Goal: Navigation & Orientation: Find specific page/section

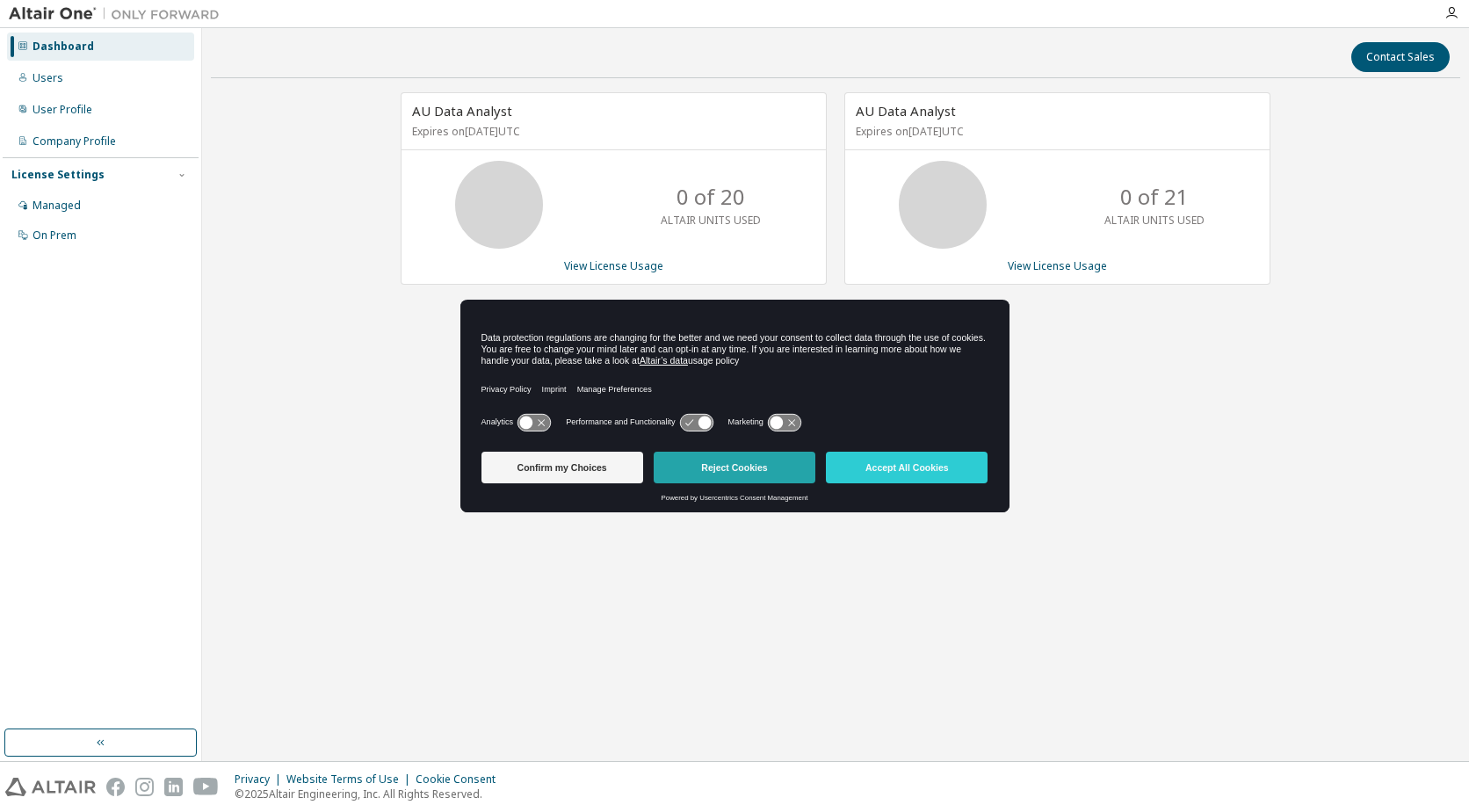
click at [704, 471] on button "Reject Cookies" at bounding box center [734, 467] width 161 height 32
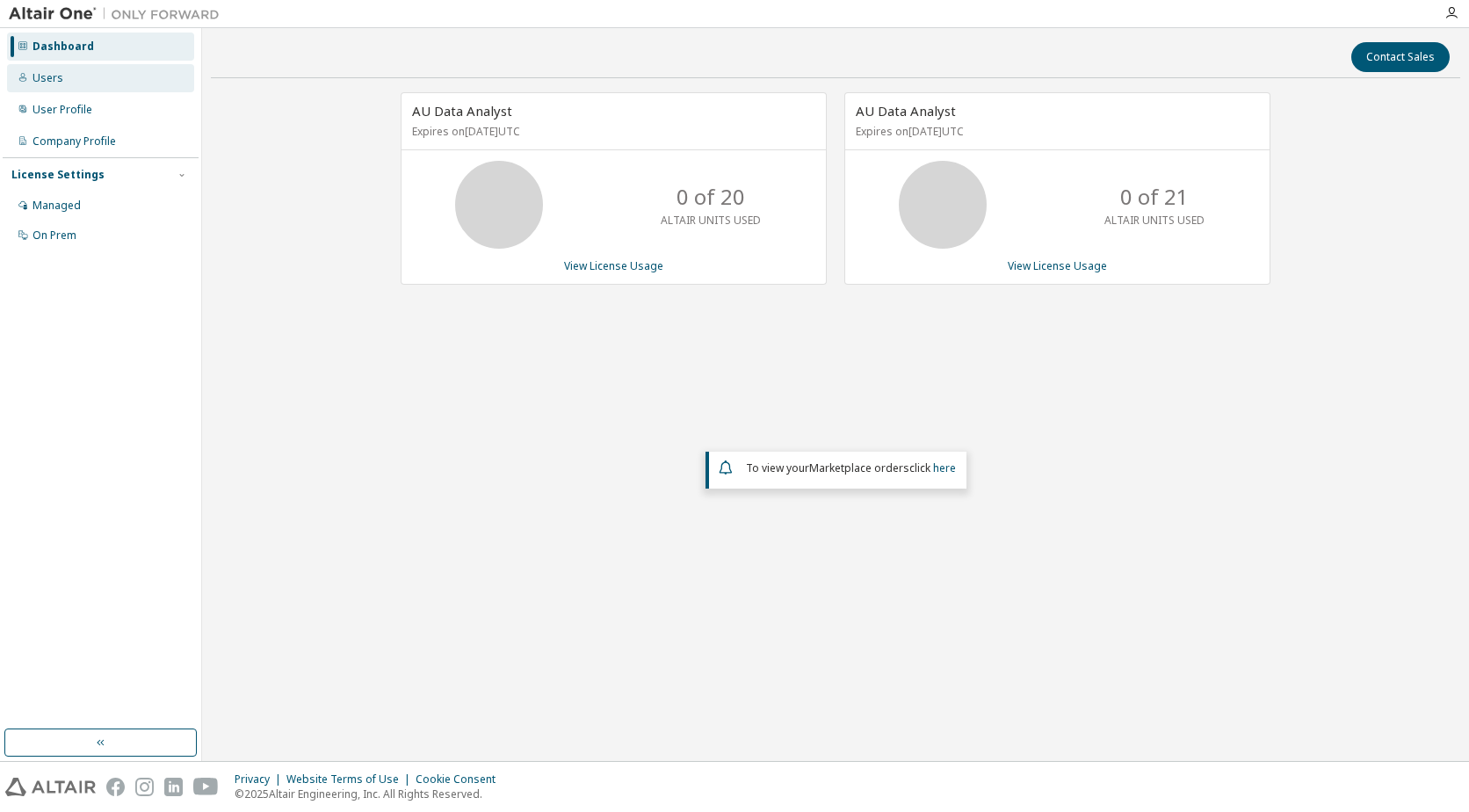
click at [70, 84] on div "Users" at bounding box center [101, 78] width 187 height 28
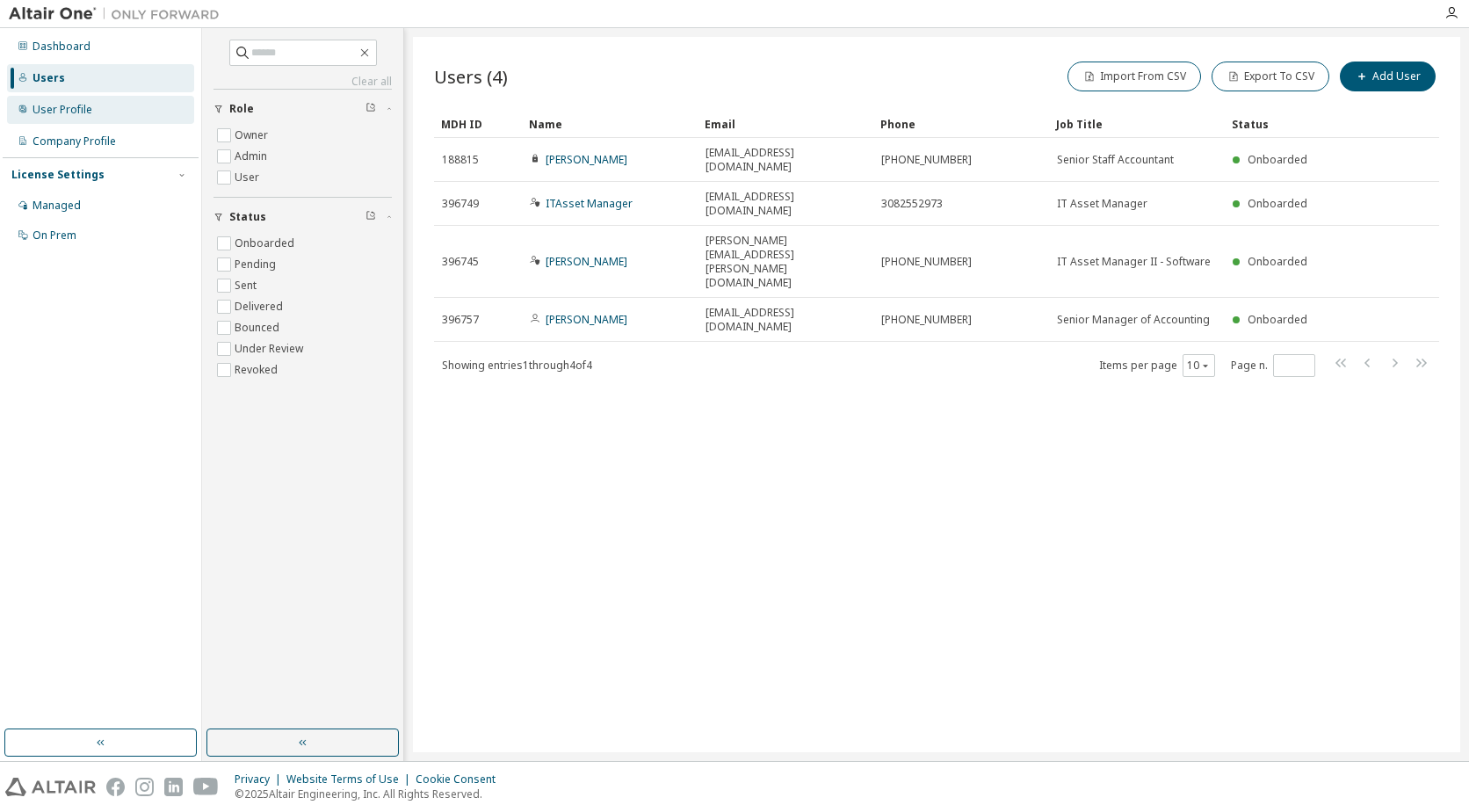
click at [80, 106] on div "User Profile" at bounding box center [62, 109] width 60 height 14
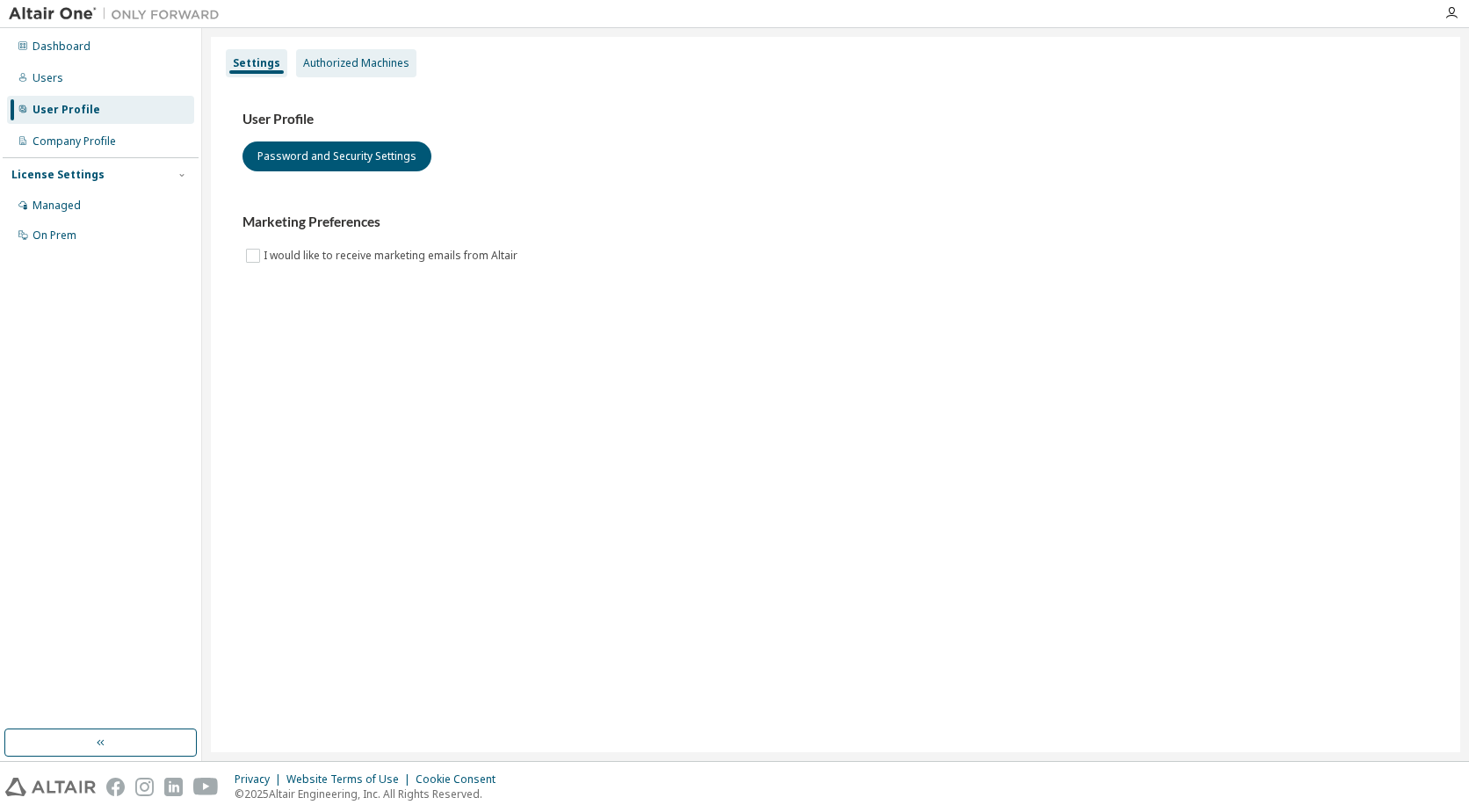
click at [350, 70] on div "Authorized Machines" at bounding box center [355, 63] width 120 height 28
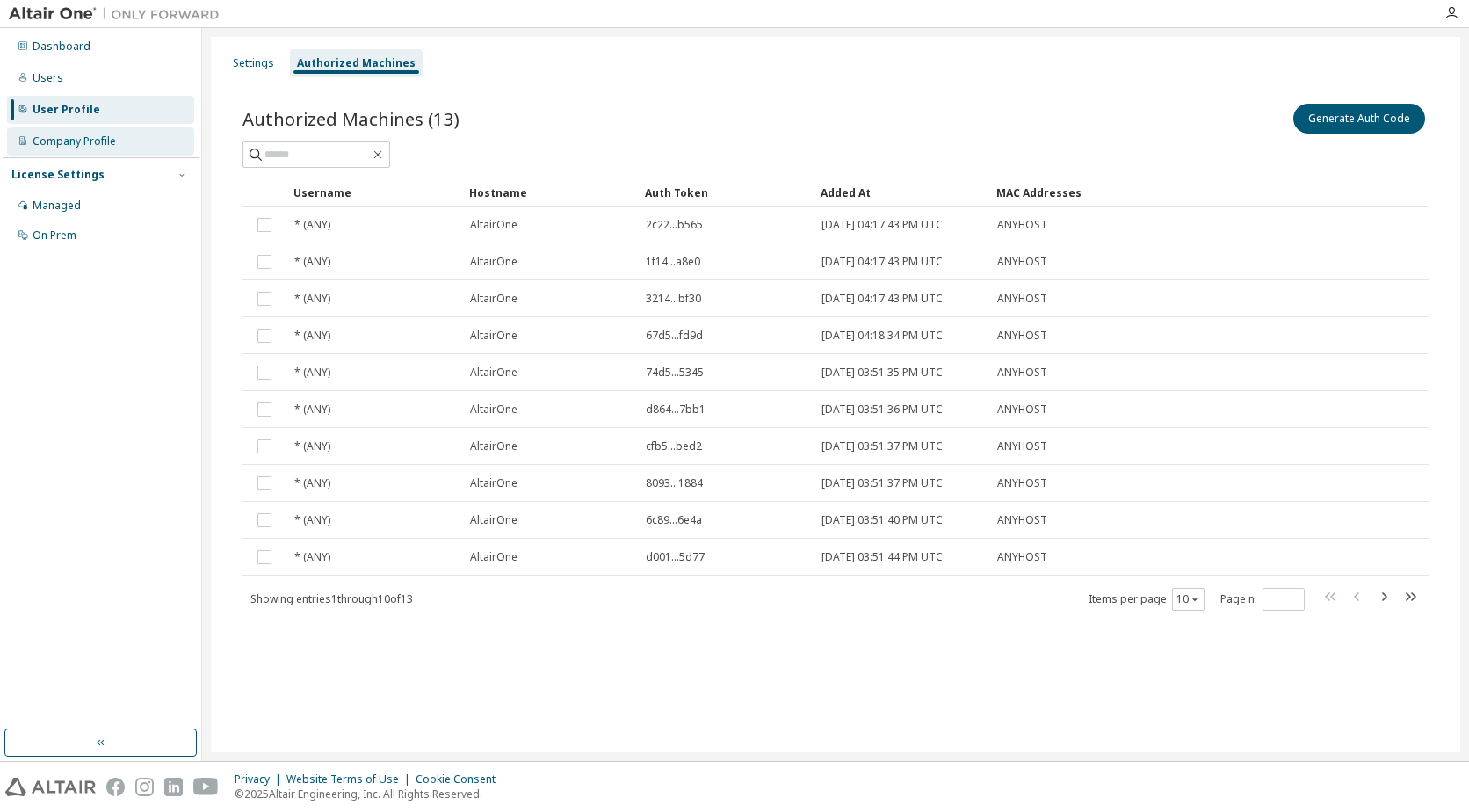
click at [70, 143] on div "Company Profile" at bounding box center [75, 141] width 84 height 14
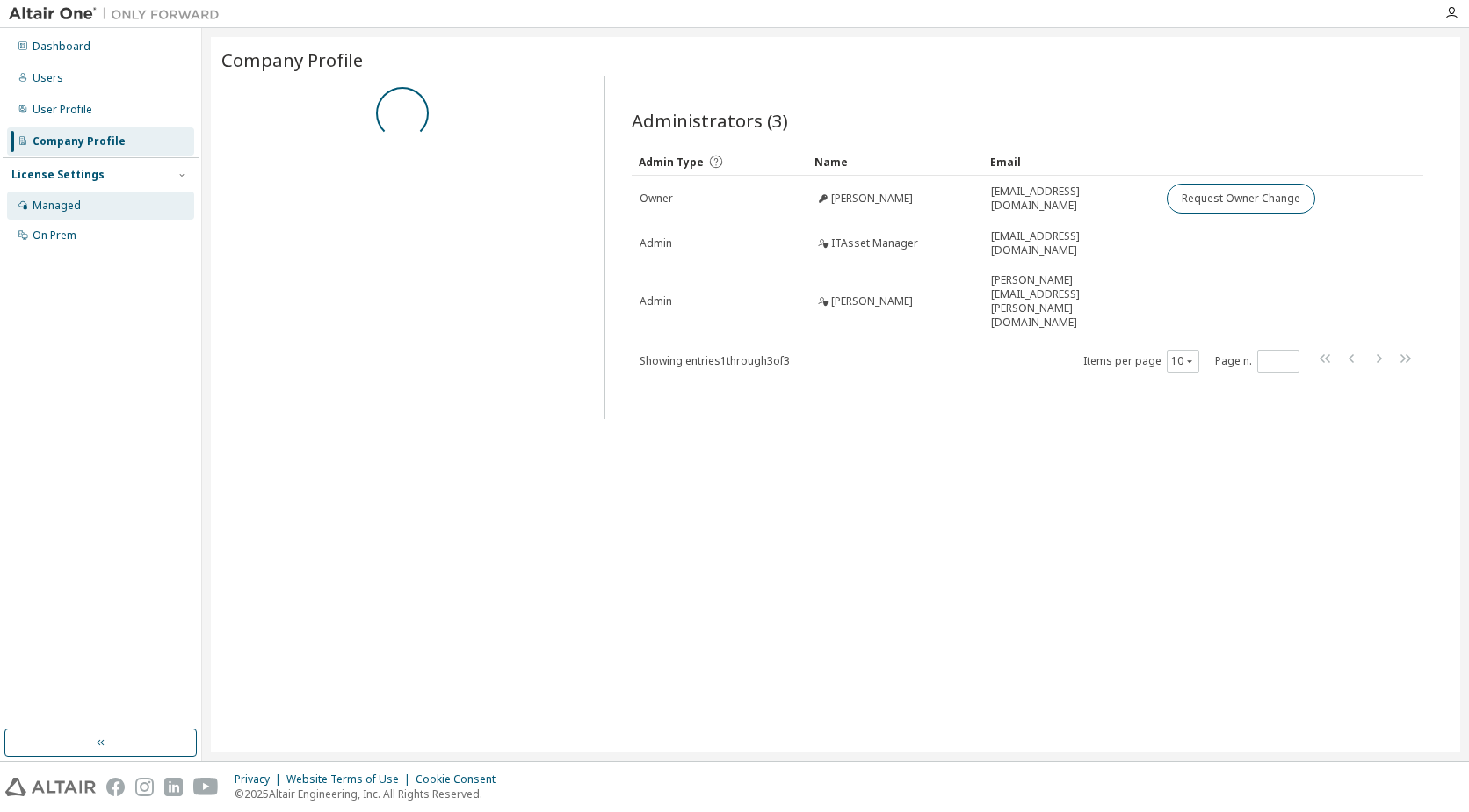
click at [60, 200] on div "Managed" at bounding box center [57, 205] width 49 height 14
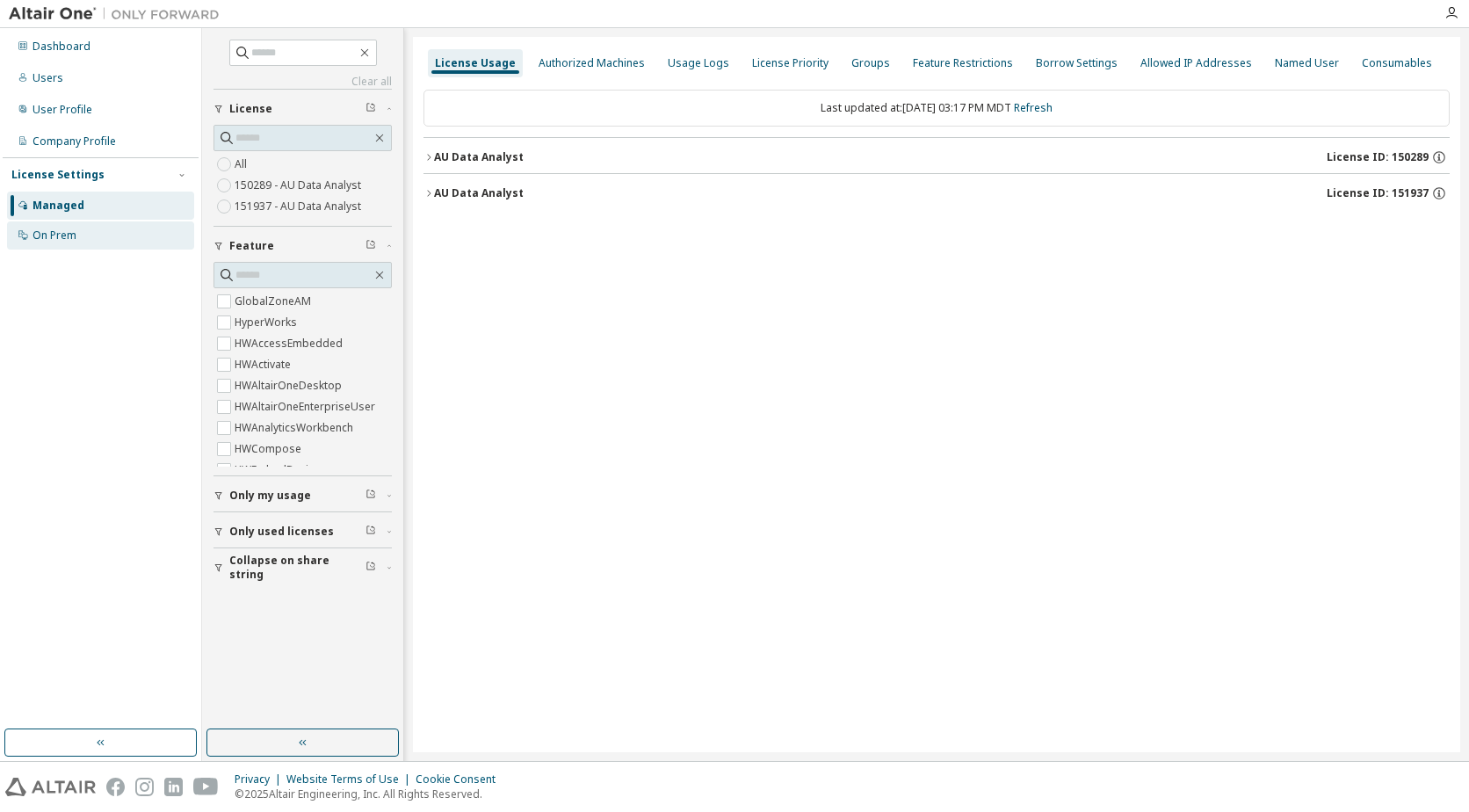
click at [58, 226] on div "On Prem" at bounding box center [101, 235] width 187 height 28
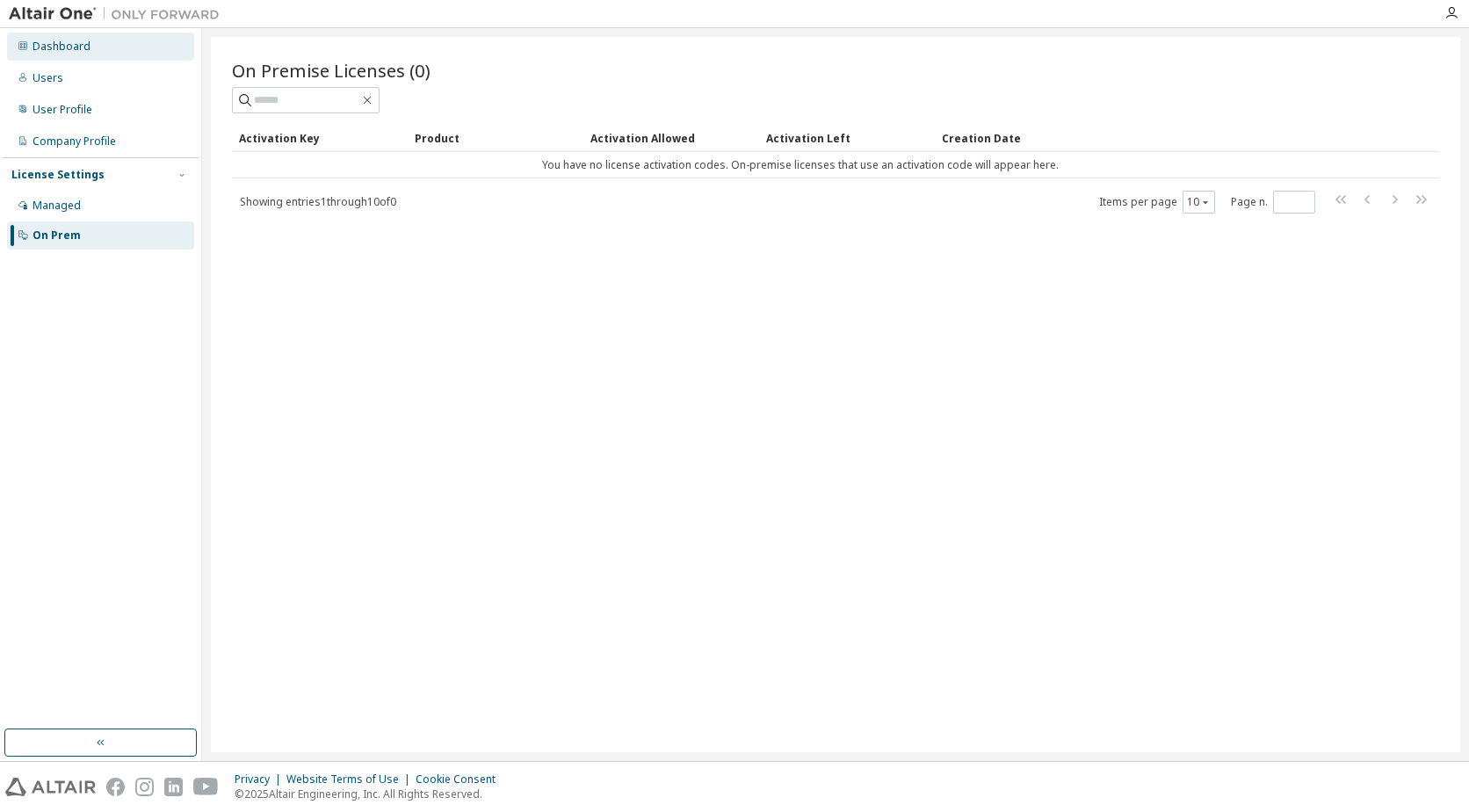
click at [95, 53] on div "Dashboard" at bounding box center [101, 47] width 187 height 28
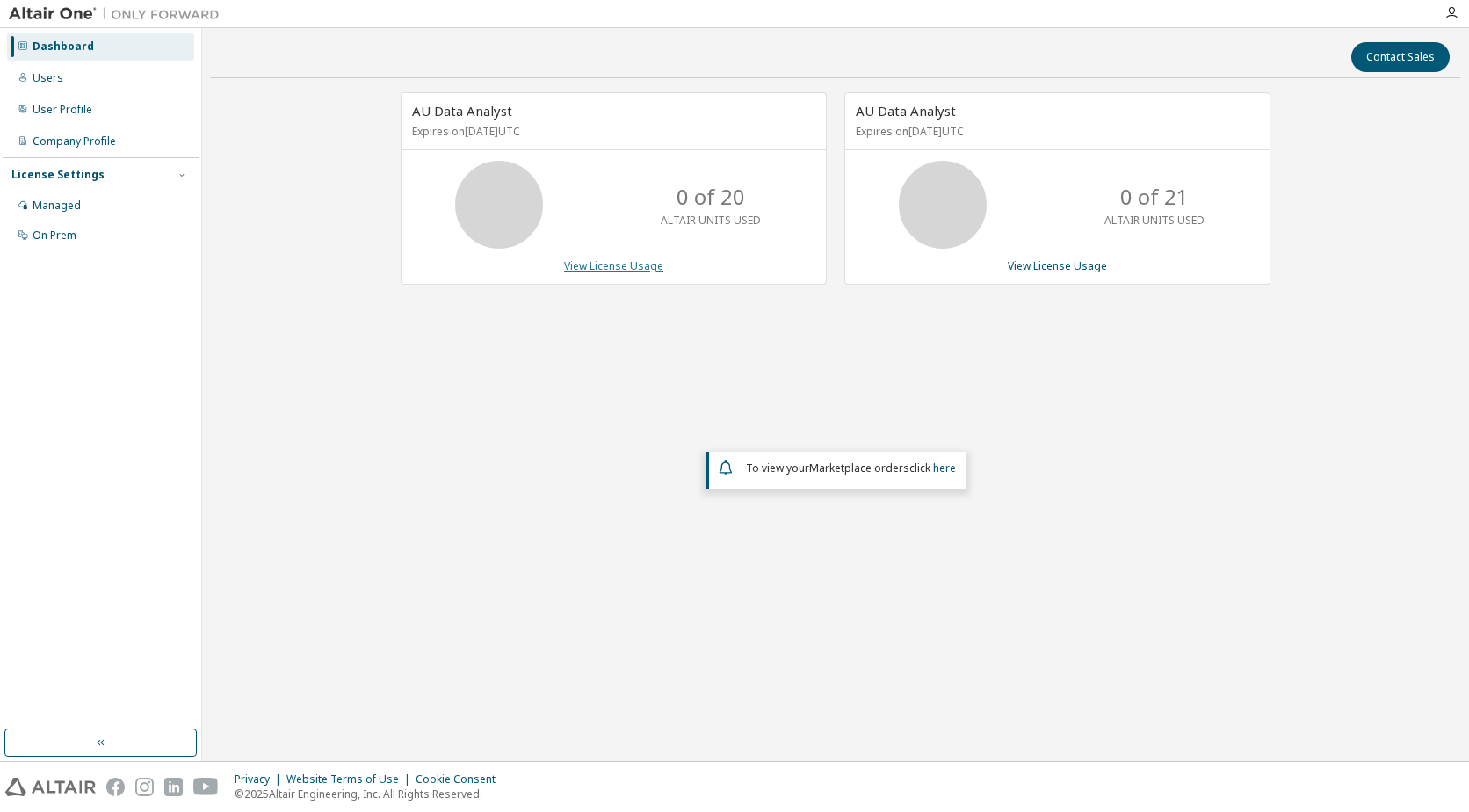
click at [655, 267] on link "View License Usage" at bounding box center [614, 266] width 99 height 15
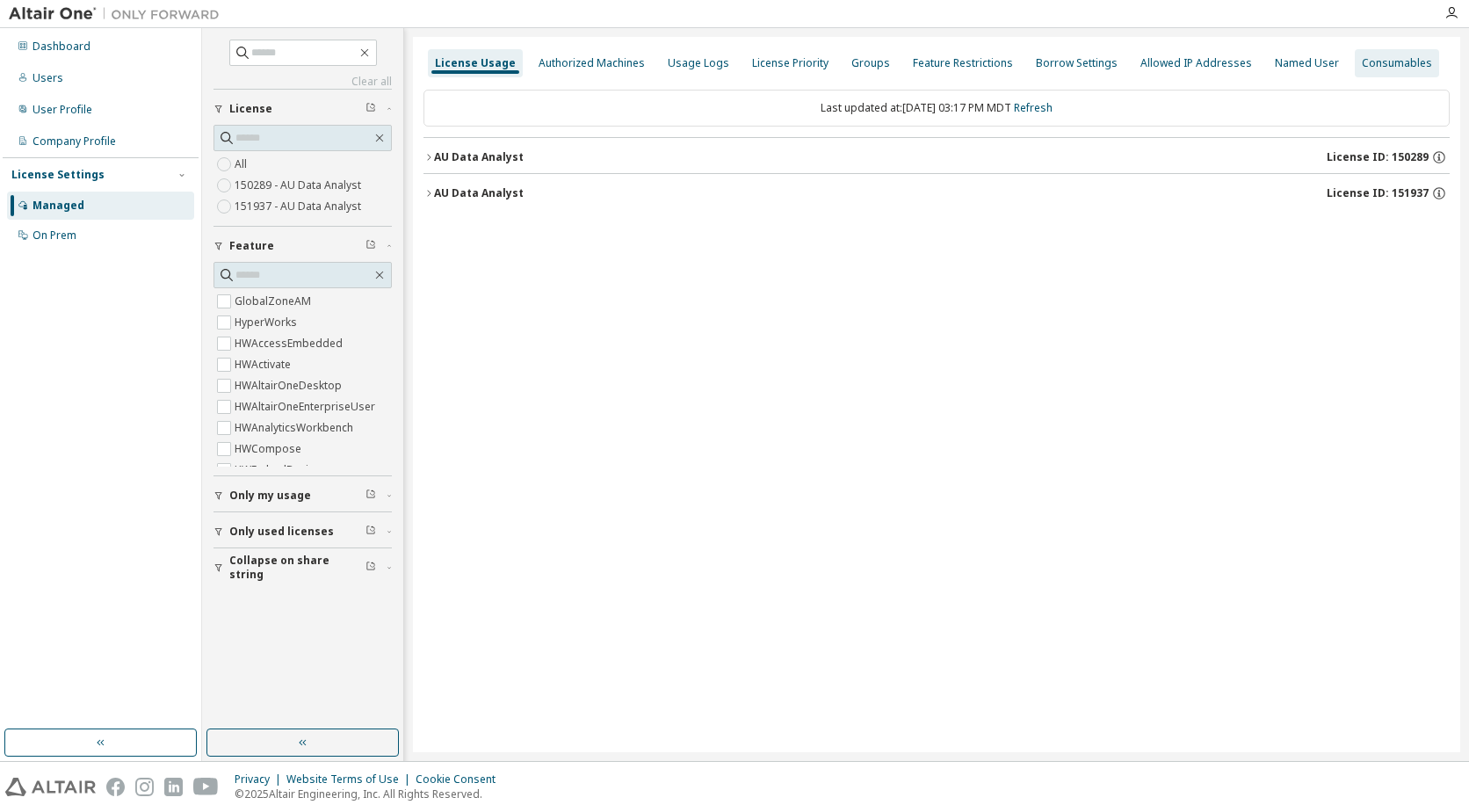
click at [1370, 62] on div "Consumables" at bounding box center [1396, 62] width 70 height 14
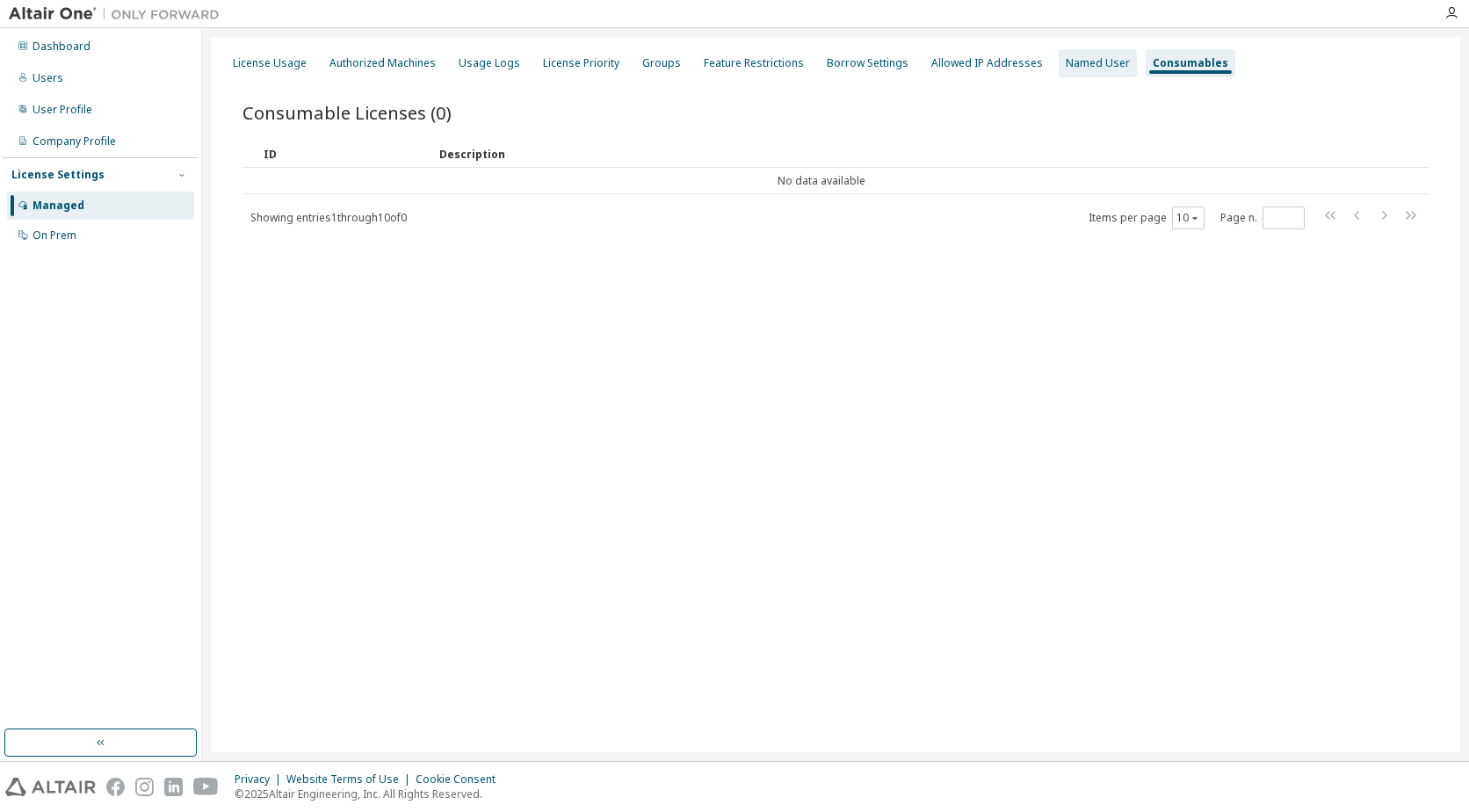
click at [1076, 70] on div "Named User" at bounding box center [1098, 63] width 78 height 28
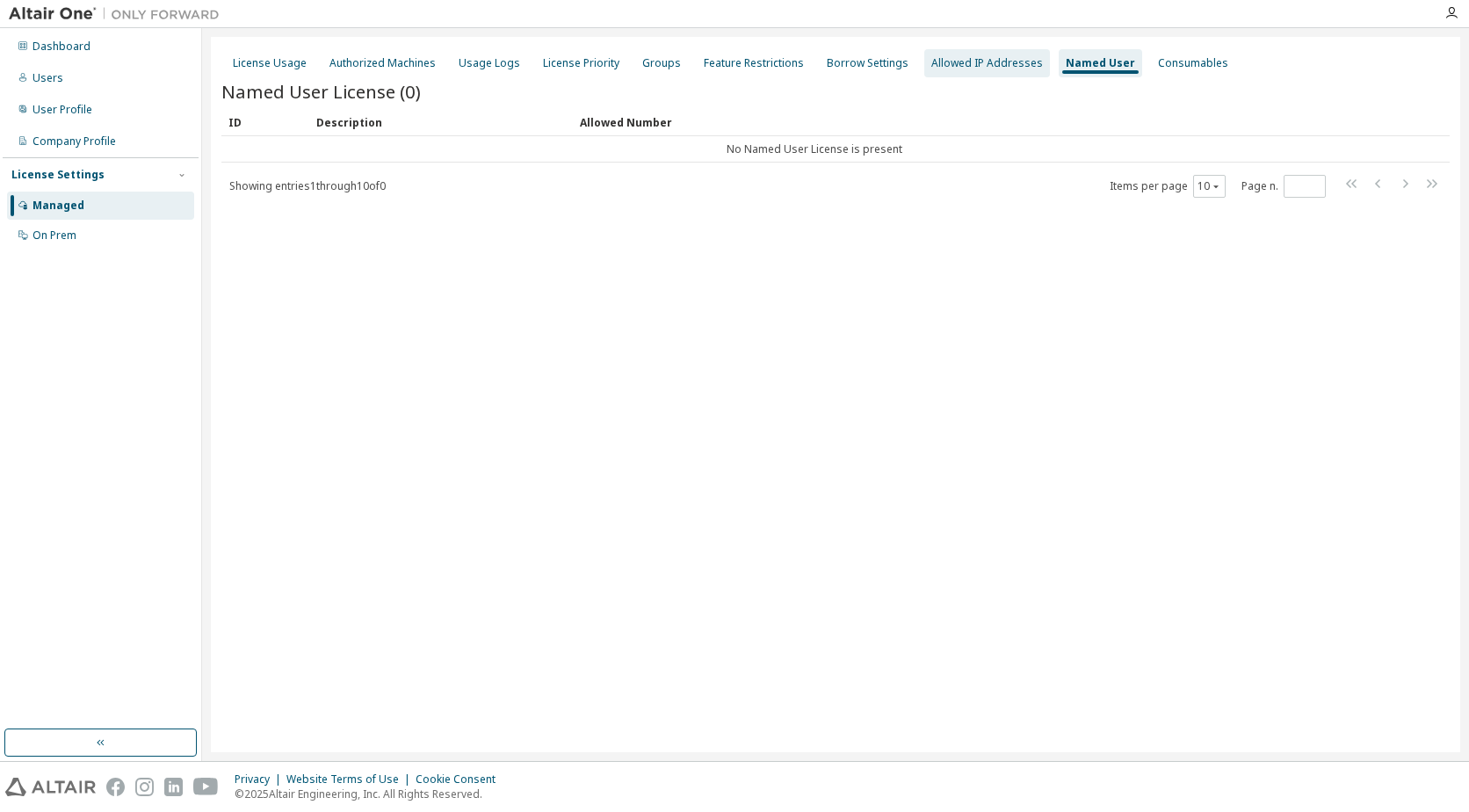
click at [1007, 56] on div "Allowed IP Addresses" at bounding box center [988, 62] width 112 height 14
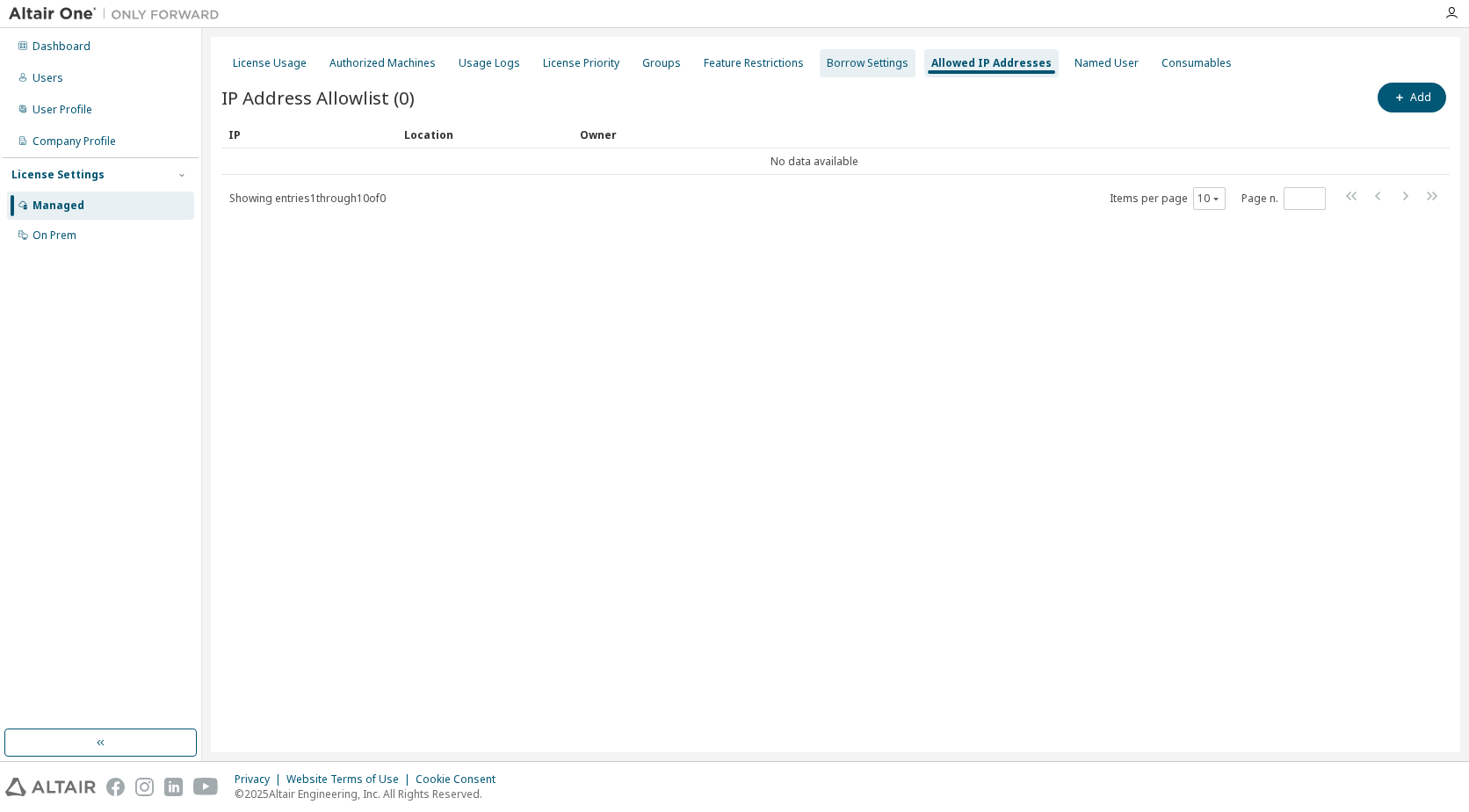
click at [851, 62] on div "Borrow Settings" at bounding box center [868, 62] width 82 height 14
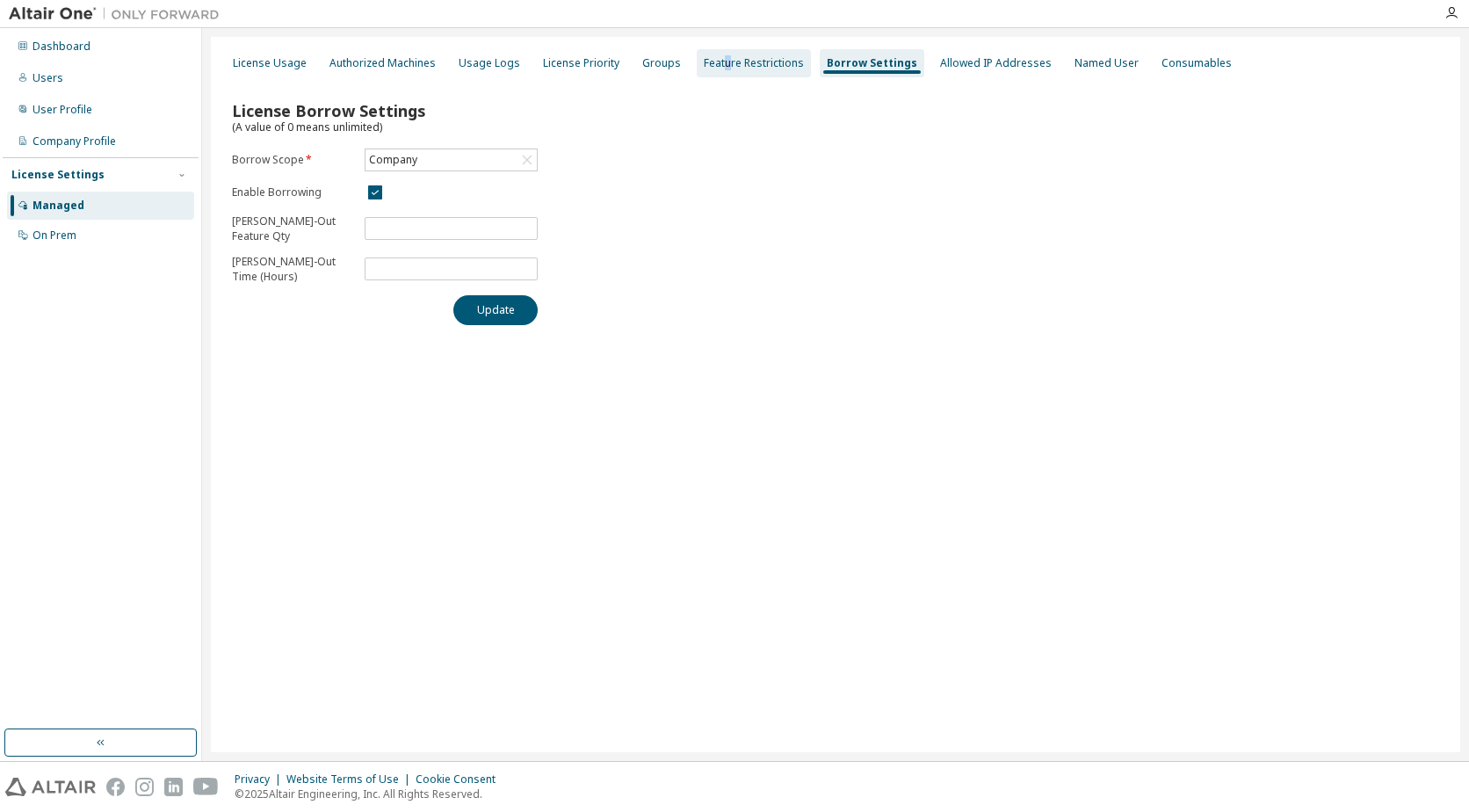
click at [715, 67] on div "Feature Restrictions" at bounding box center [754, 62] width 100 height 14
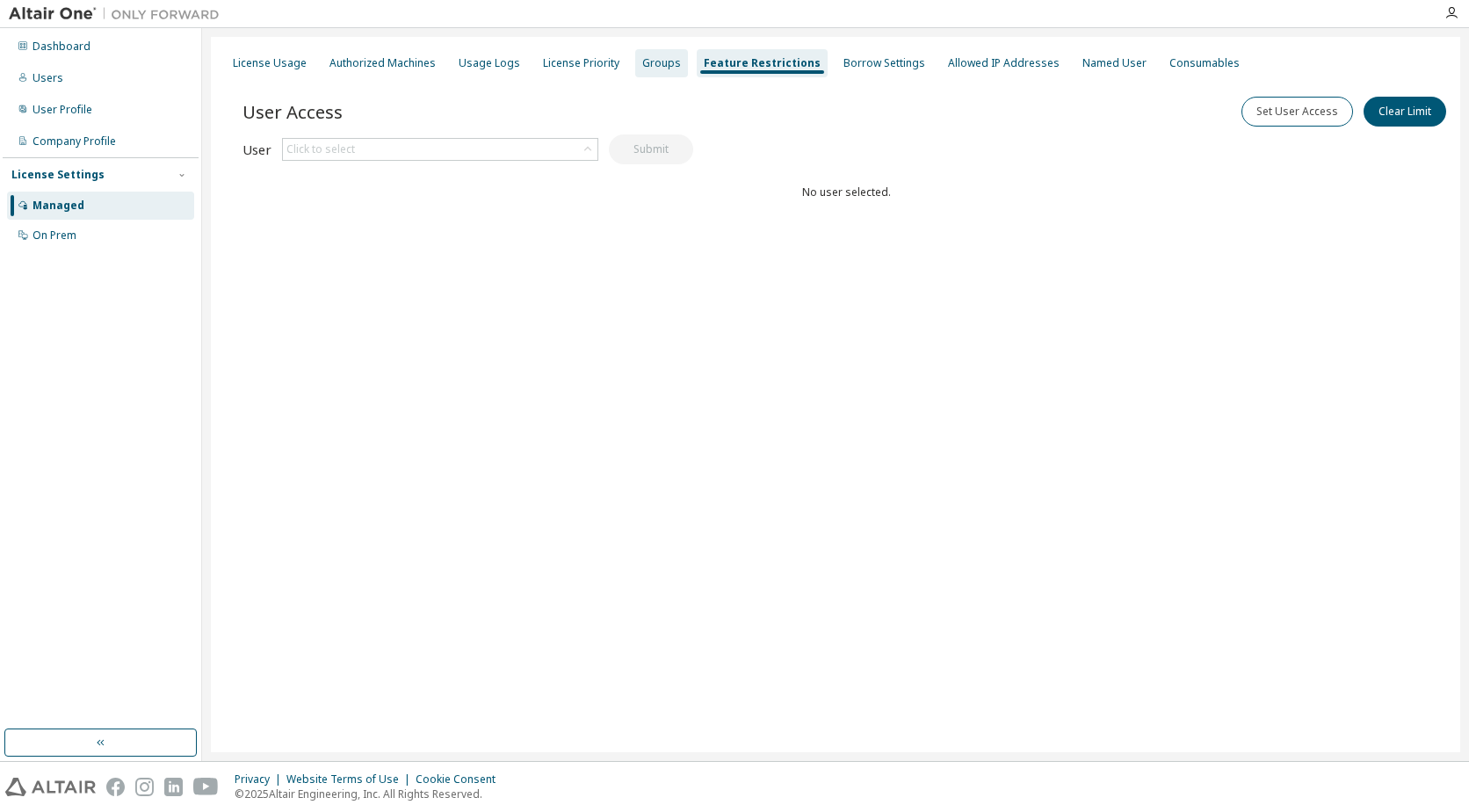
drag, startPoint x: 715, startPoint y: 67, endPoint x: 651, endPoint y: 65, distance: 64.0
click at [651, 65] on div "Groups" at bounding box center [661, 62] width 38 height 14
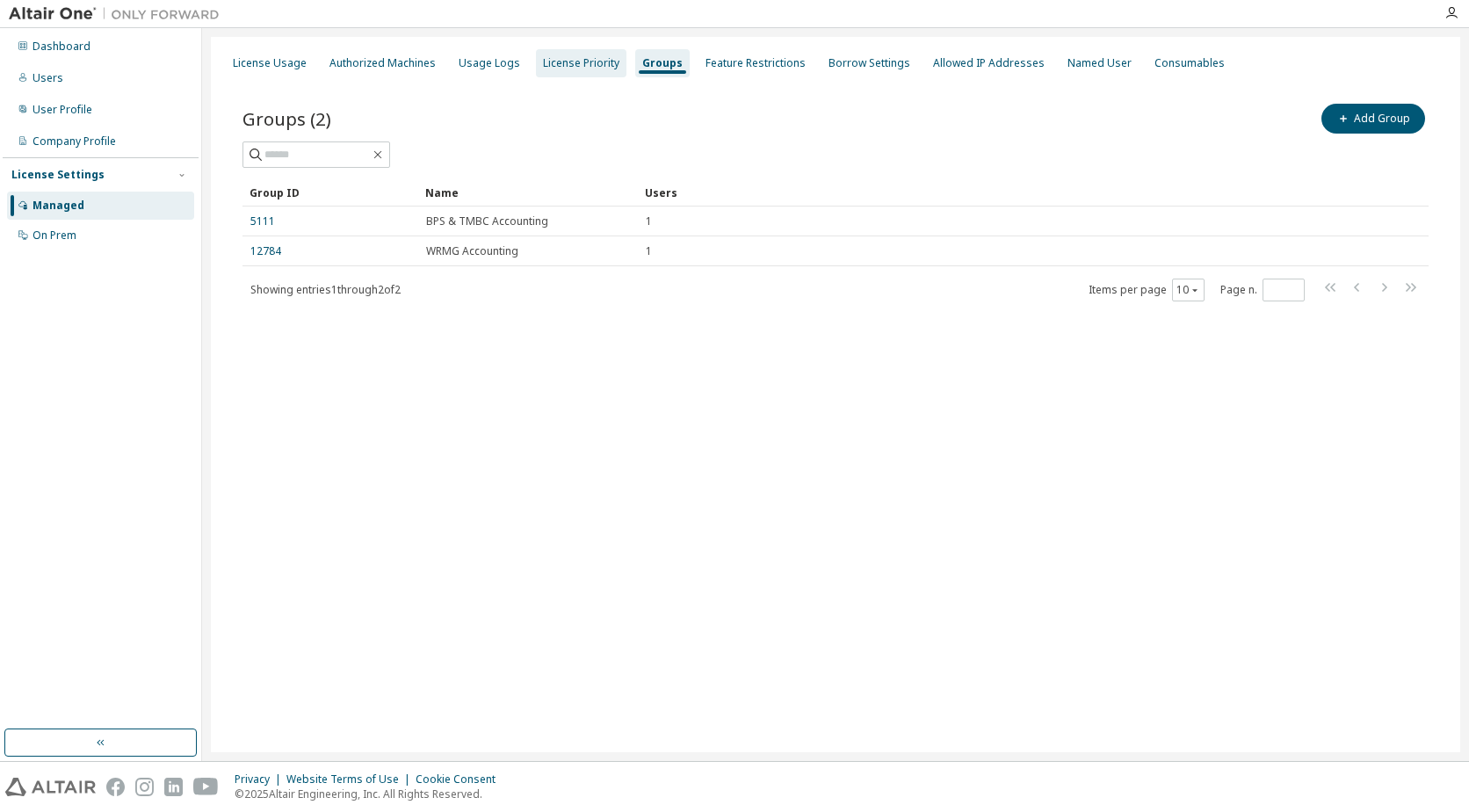
click at [596, 62] on div "License Priority" at bounding box center [581, 62] width 76 height 14
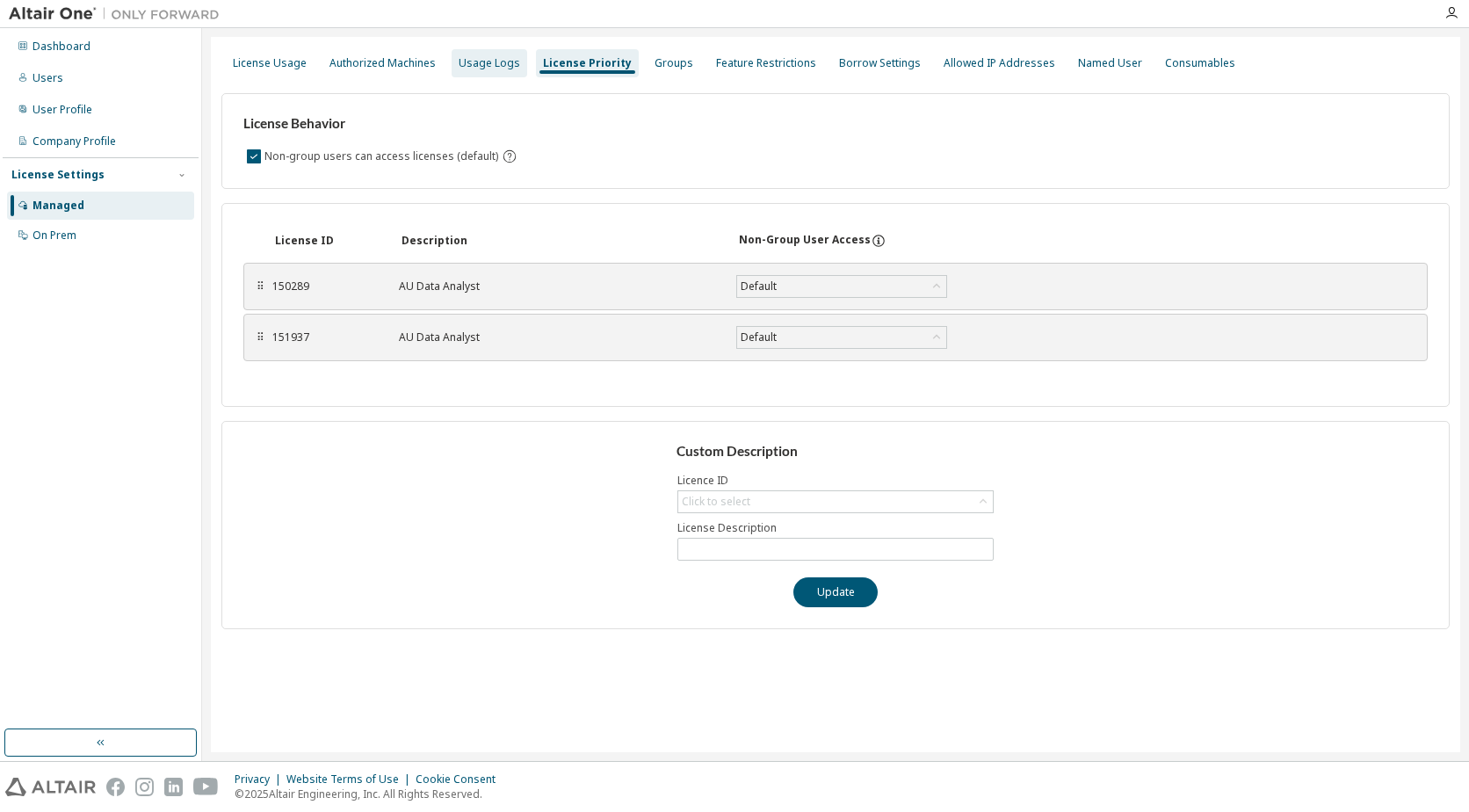
click at [459, 66] on div "Usage Logs" at bounding box center [490, 62] width 62 height 14
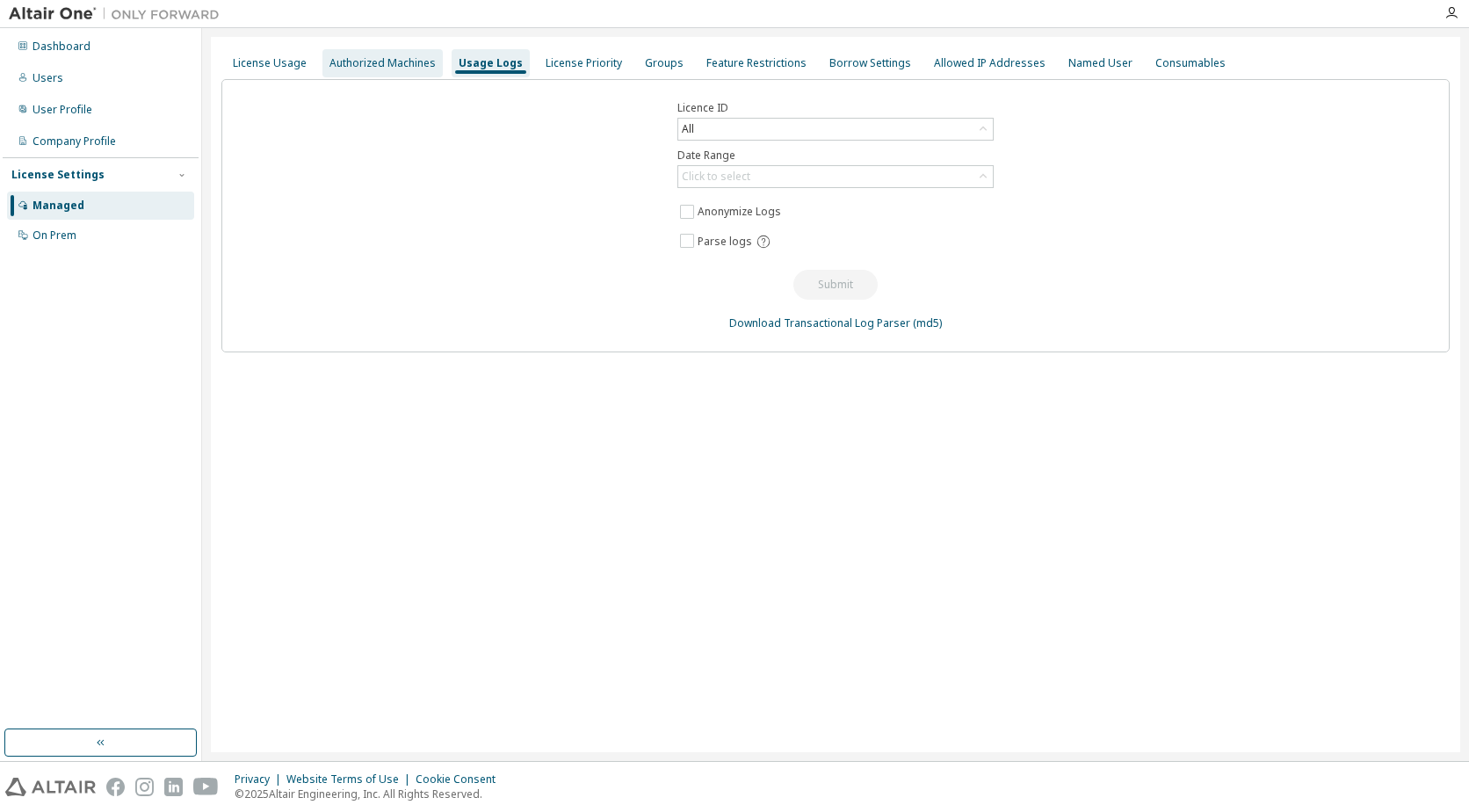
click at [382, 66] on div "Authorized Machines" at bounding box center [382, 62] width 106 height 14
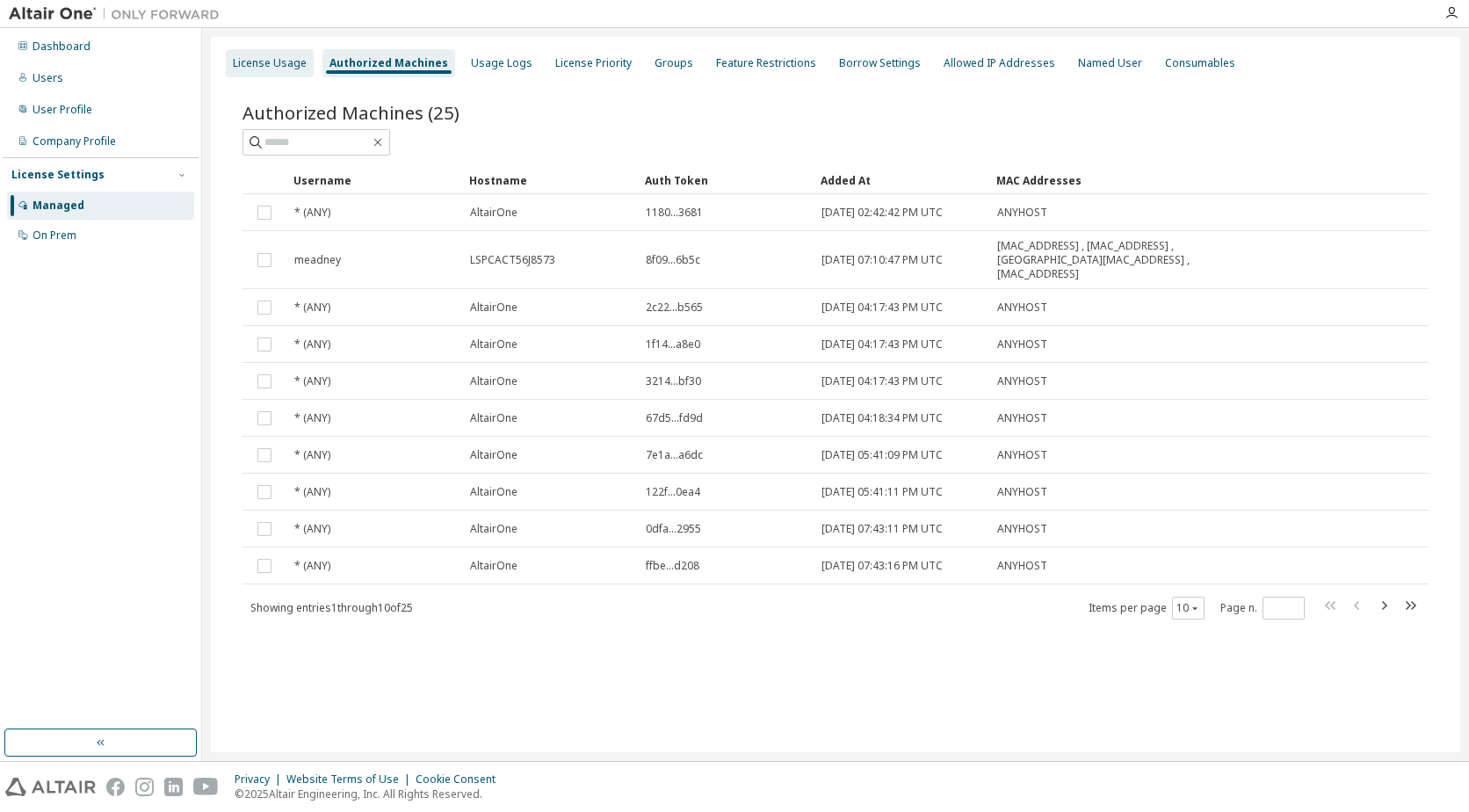
click at [244, 75] on div "License Usage" at bounding box center [270, 63] width 88 height 28
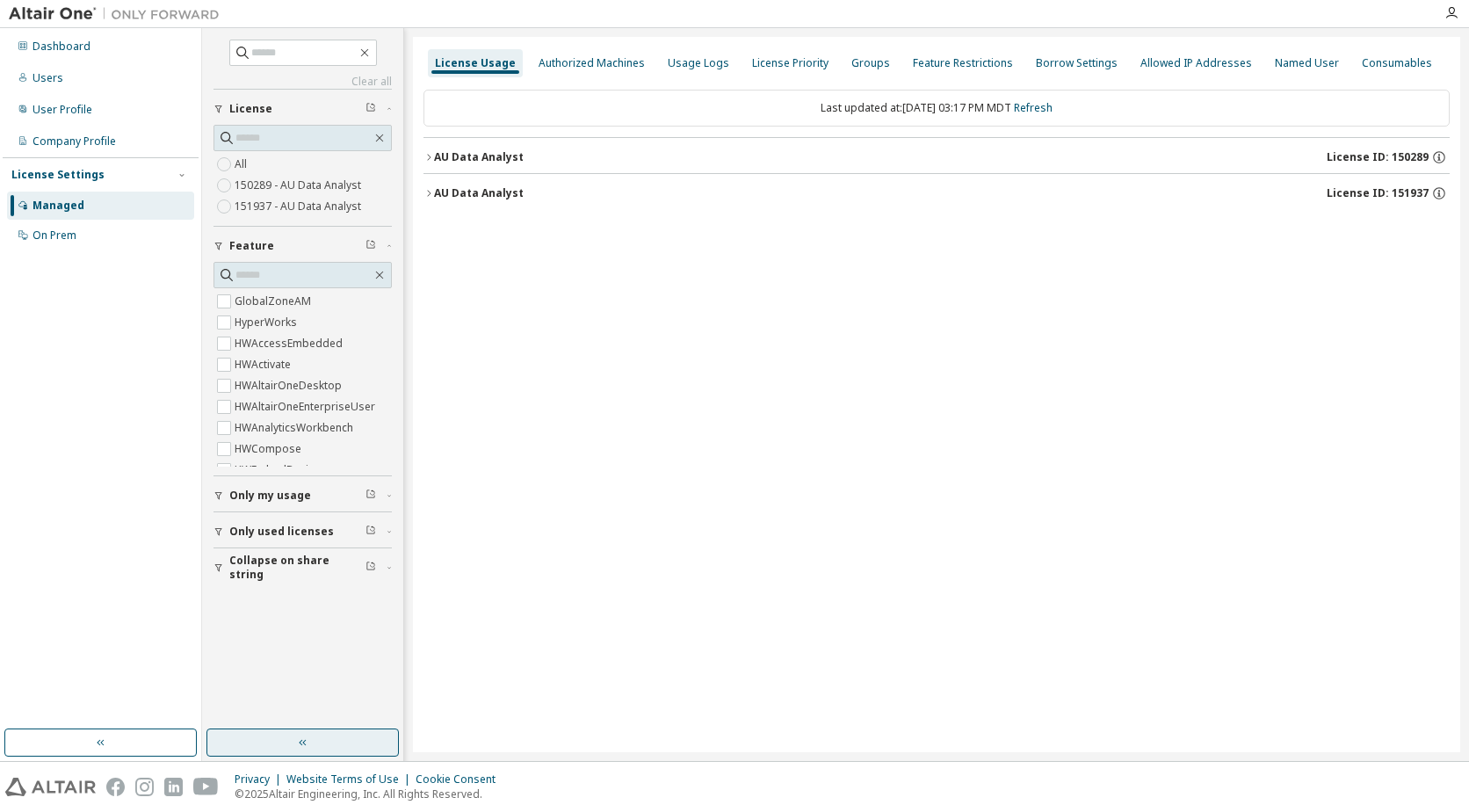
click at [283, 735] on button "button" at bounding box center [302, 742] width 192 height 28
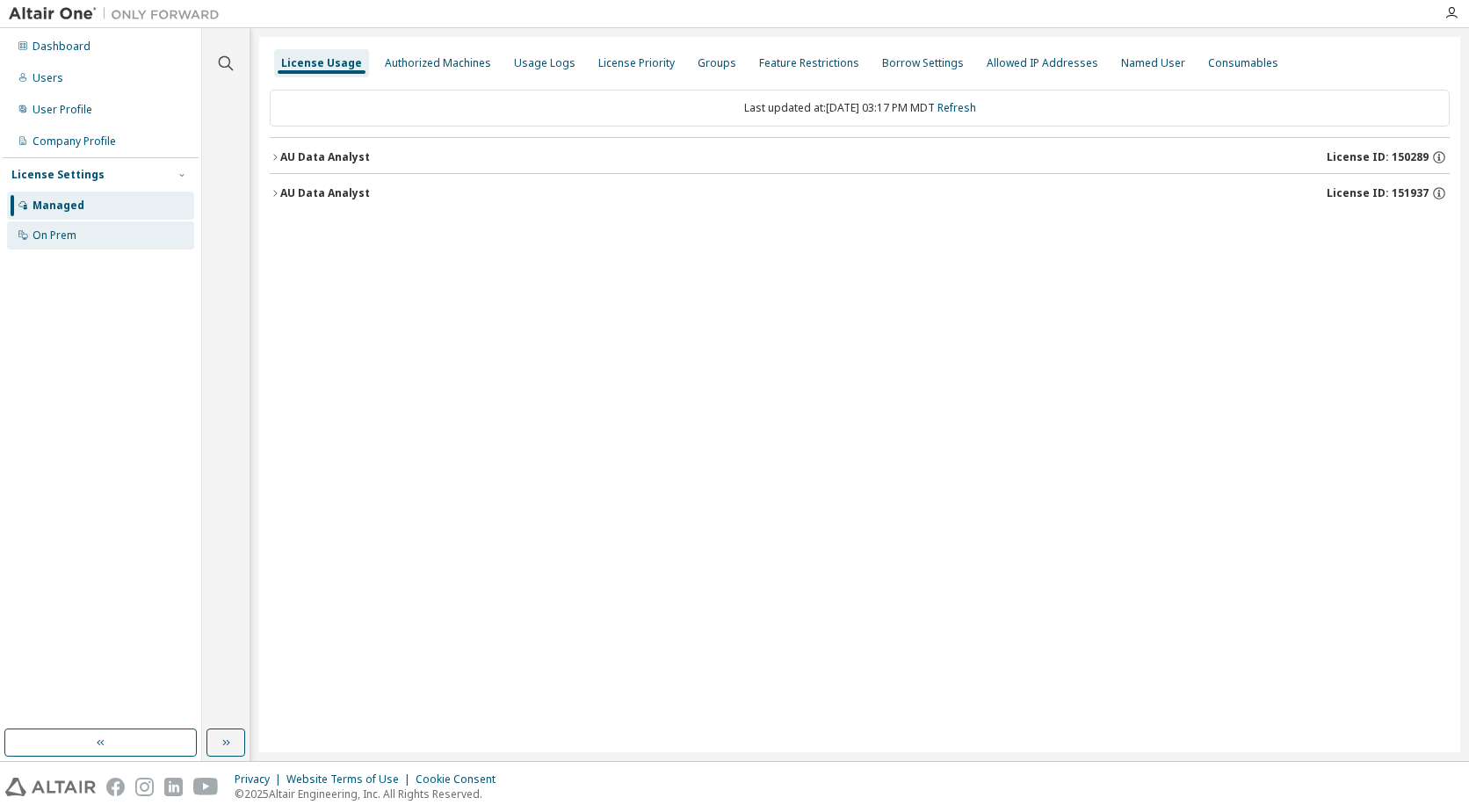
click at [55, 238] on div "On Prem" at bounding box center [54, 235] width 44 height 14
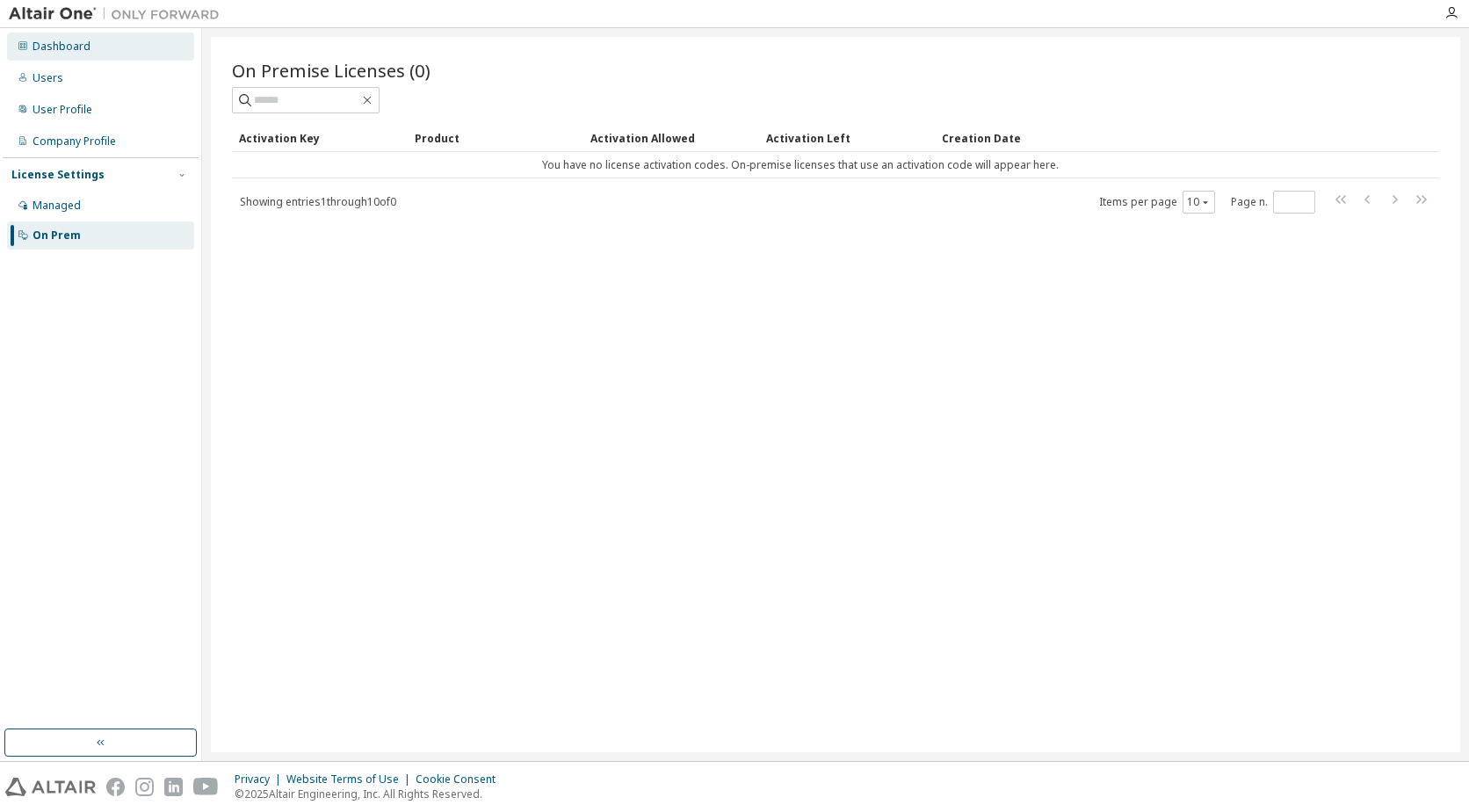
click at [98, 46] on div "Dashboard" at bounding box center [101, 47] width 187 height 28
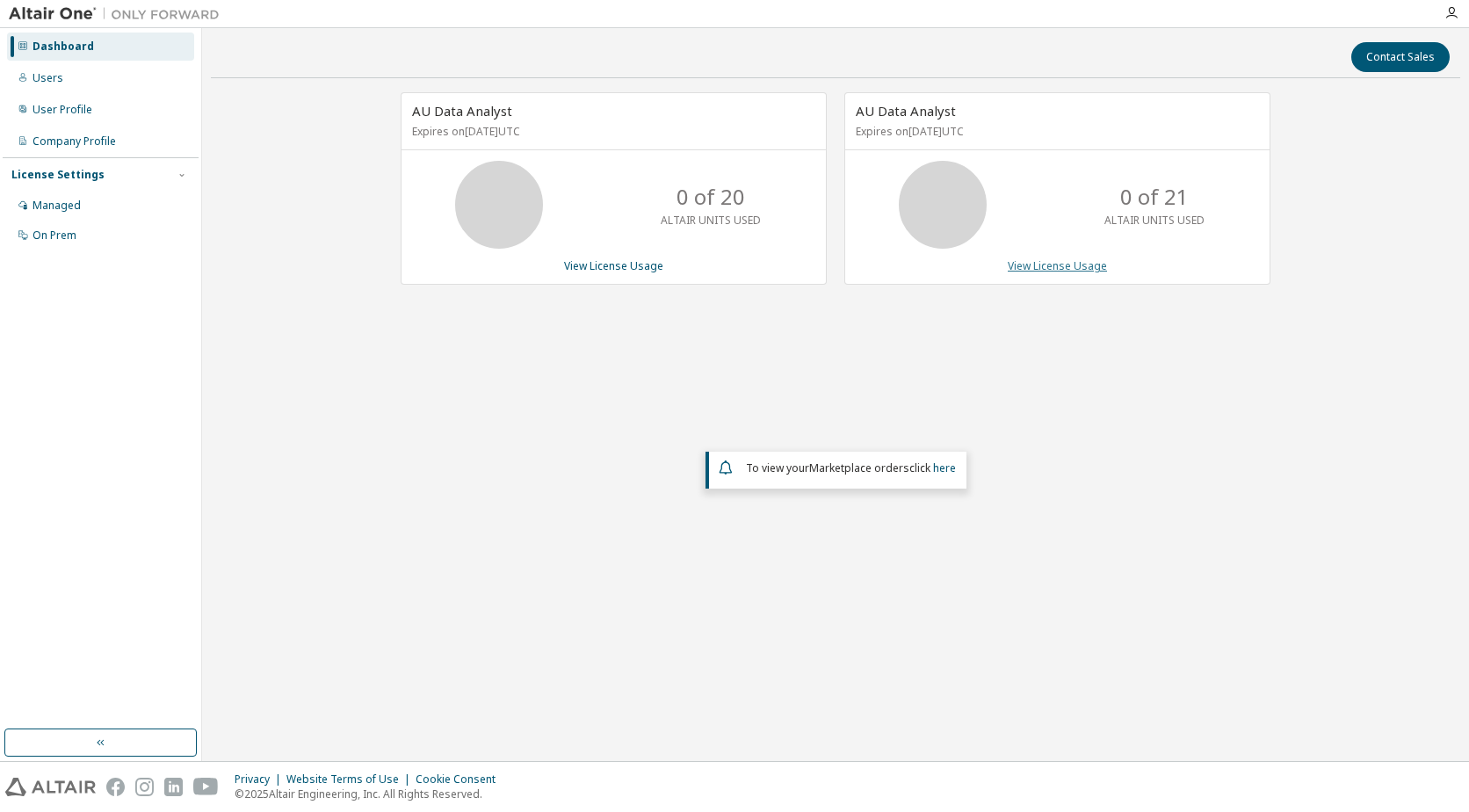
click at [1064, 268] on link "View License Usage" at bounding box center [1058, 266] width 99 height 15
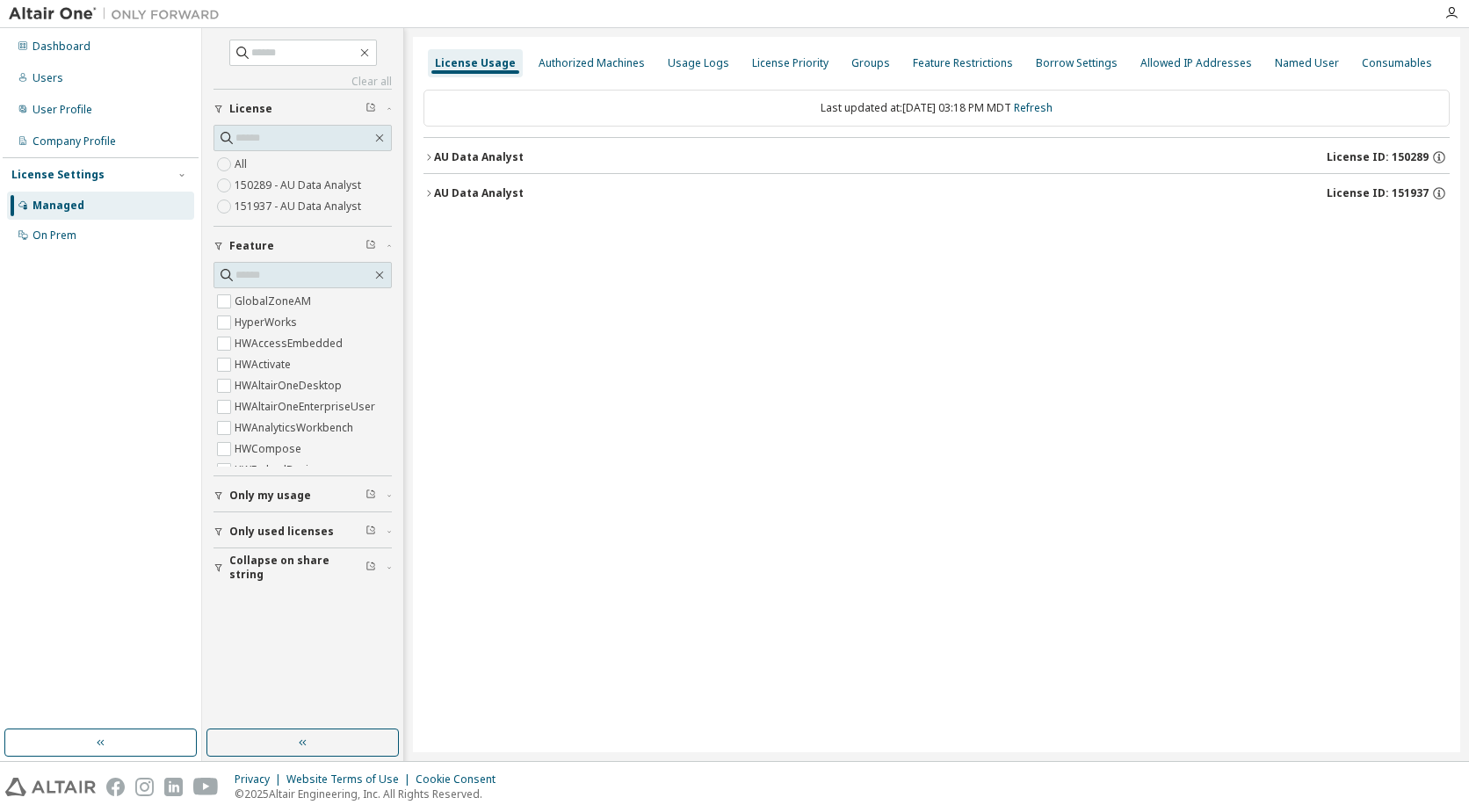
click at [484, 159] on div "AU Data Analyst" at bounding box center [478, 157] width 90 height 14
